Goal: Information Seeking & Learning: Check status

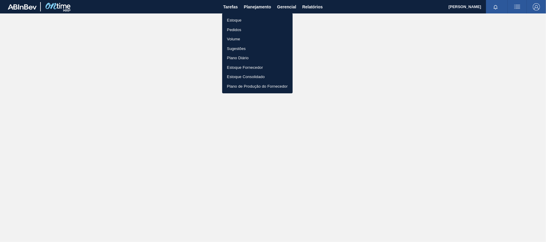
click at [253, 19] on li "Estoque" at bounding box center [257, 21] width 70 height 10
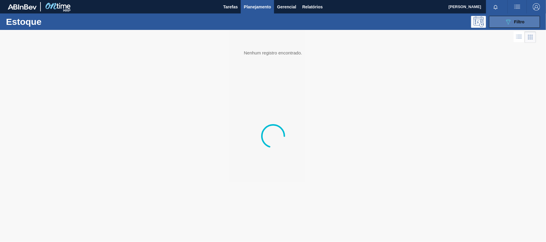
click at [521, 26] on button "089F7B8B-B2A5-4AFE-B5C0-19BA573D28AC Filtro" at bounding box center [514, 22] width 51 height 12
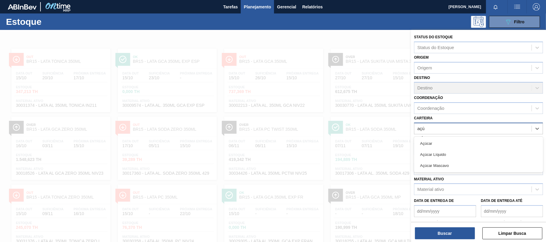
type input "açúc"
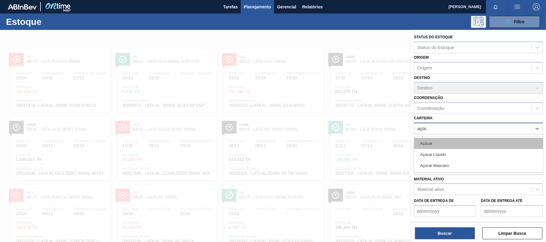
click at [443, 140] on div "Açúcar" at bounding box center [478, 143] width 129 height 11
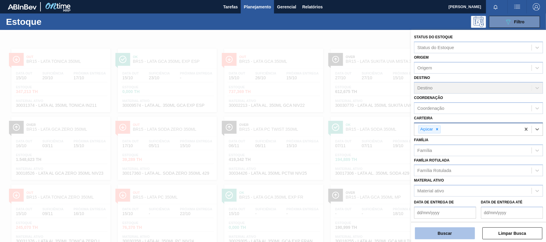
click at [457, 232] on button "Buscar" at bounding box center [445, 234] width 60 height 12
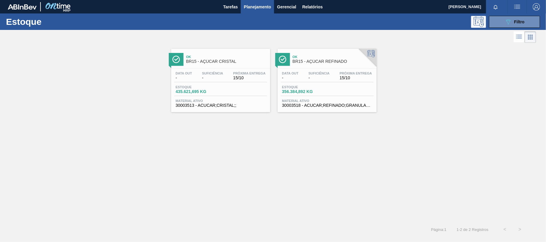
click at [227, 77] on div "Data out - Suficiência - Próxima Entrega 15/10" at bounding box center [220, 77] width 93 height 11
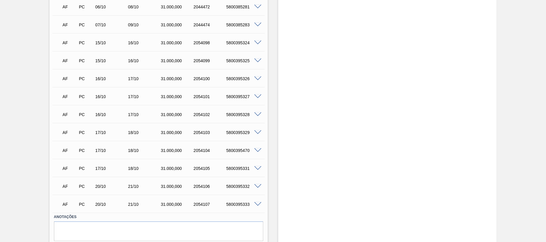
scroll to position [260, 0]
